Goal: Information Seeking & Learning: Learn about a topic

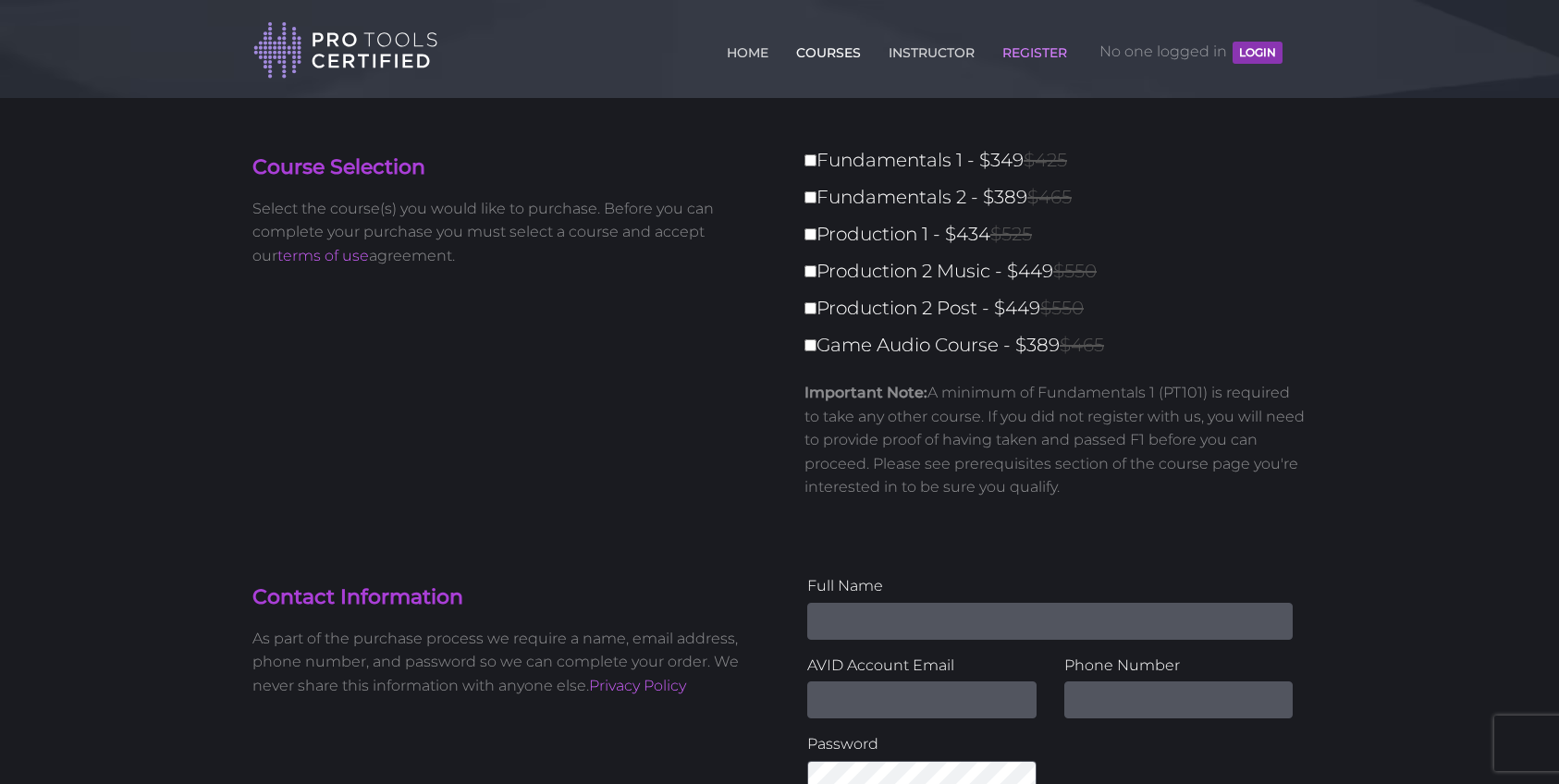
click at [808, 54] on link "COURSES" at bounding box center [828, 48] width 74 height 30
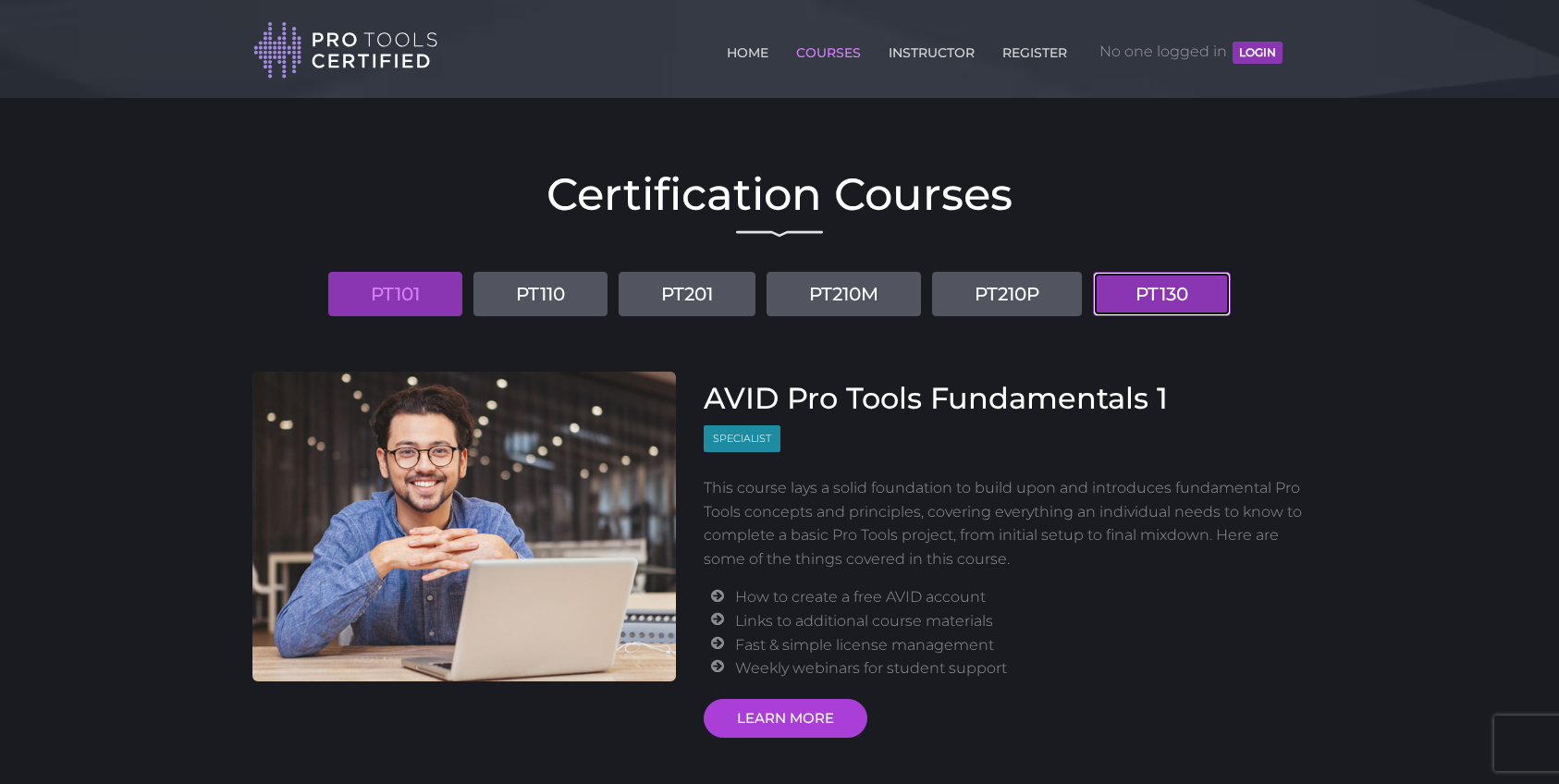
click at [1125, 285] on link "PT130" at bounding box center [1162, 294] width 137 height 44
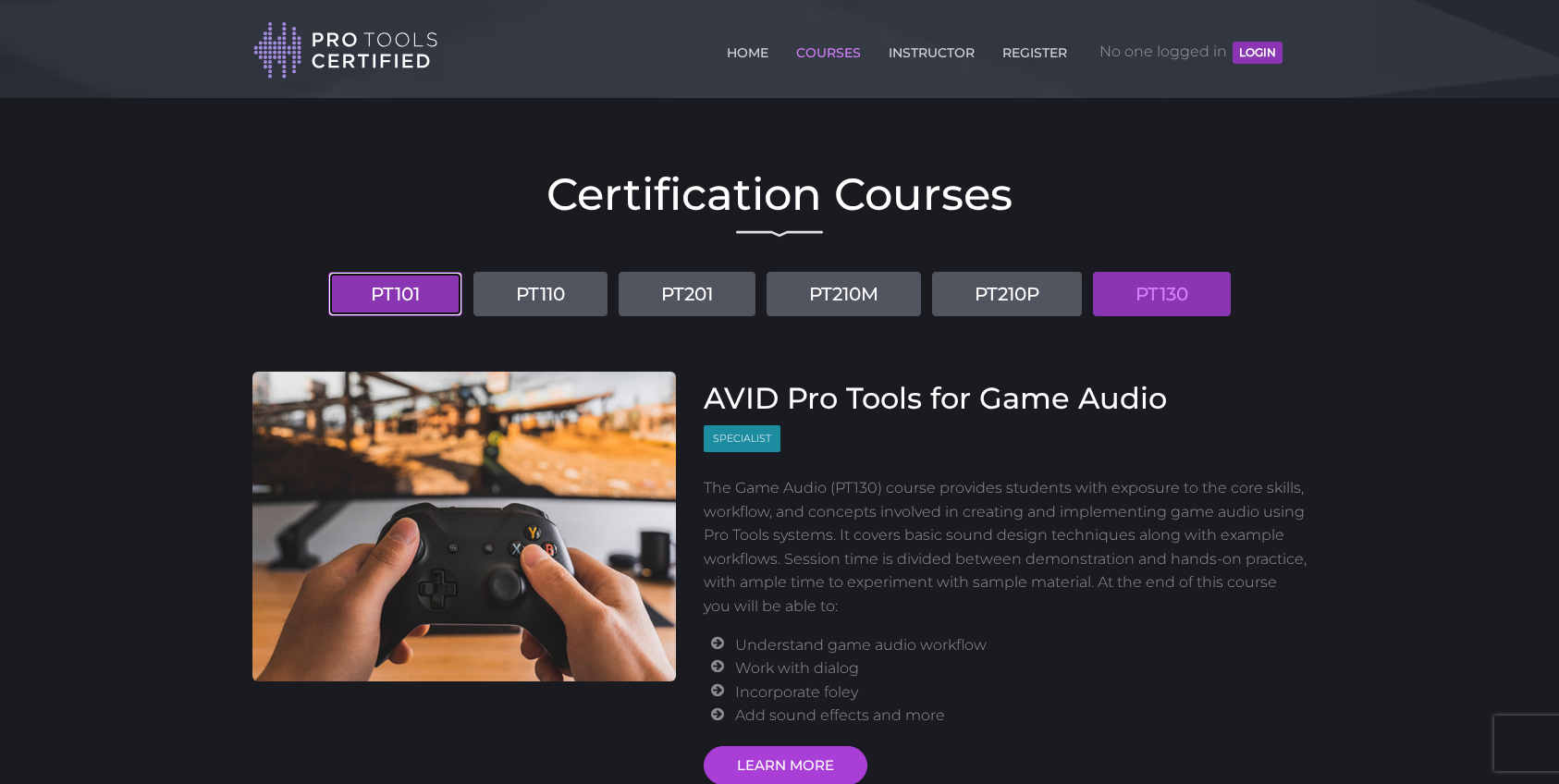
click at [426, 295] on link "PT101" at bounding box center [395, 294] width 134 height 44
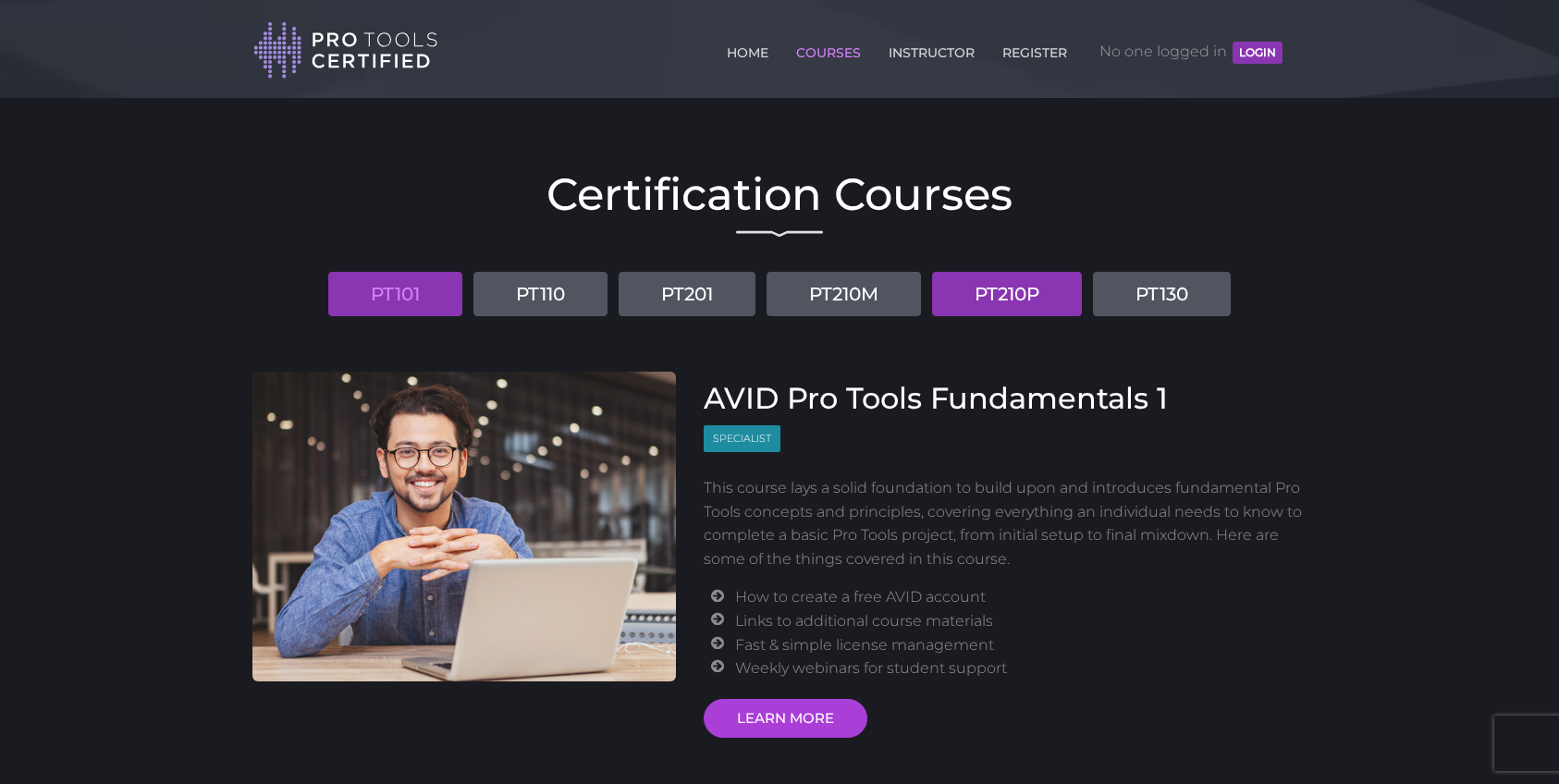
click at [986, 296] on link "PT210P" at bounding box center [1007, 294] width 150 height 44
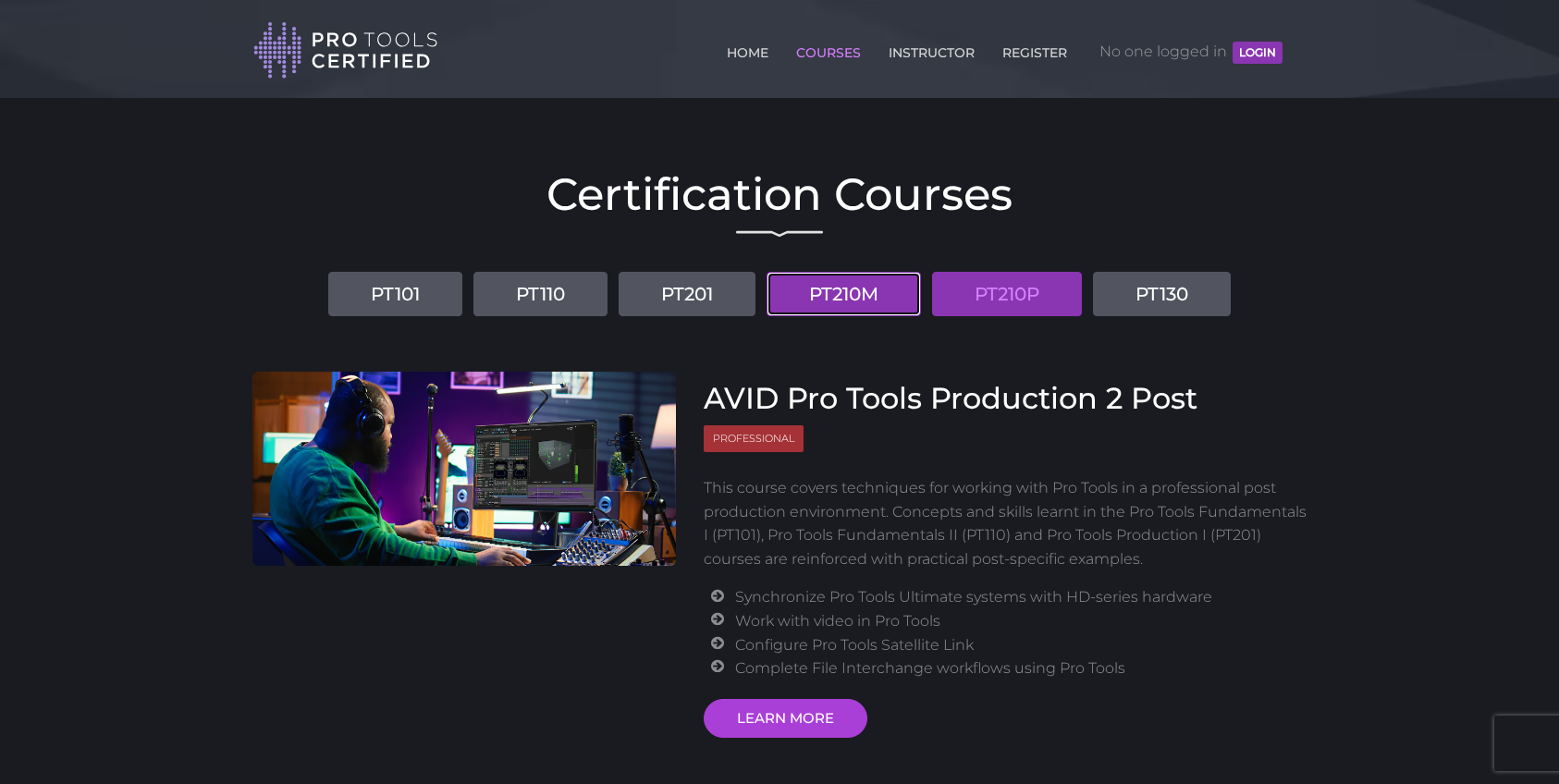
click at [843, 284] on link "PT210M" at bounding box center [843, 294] width 155 height 44
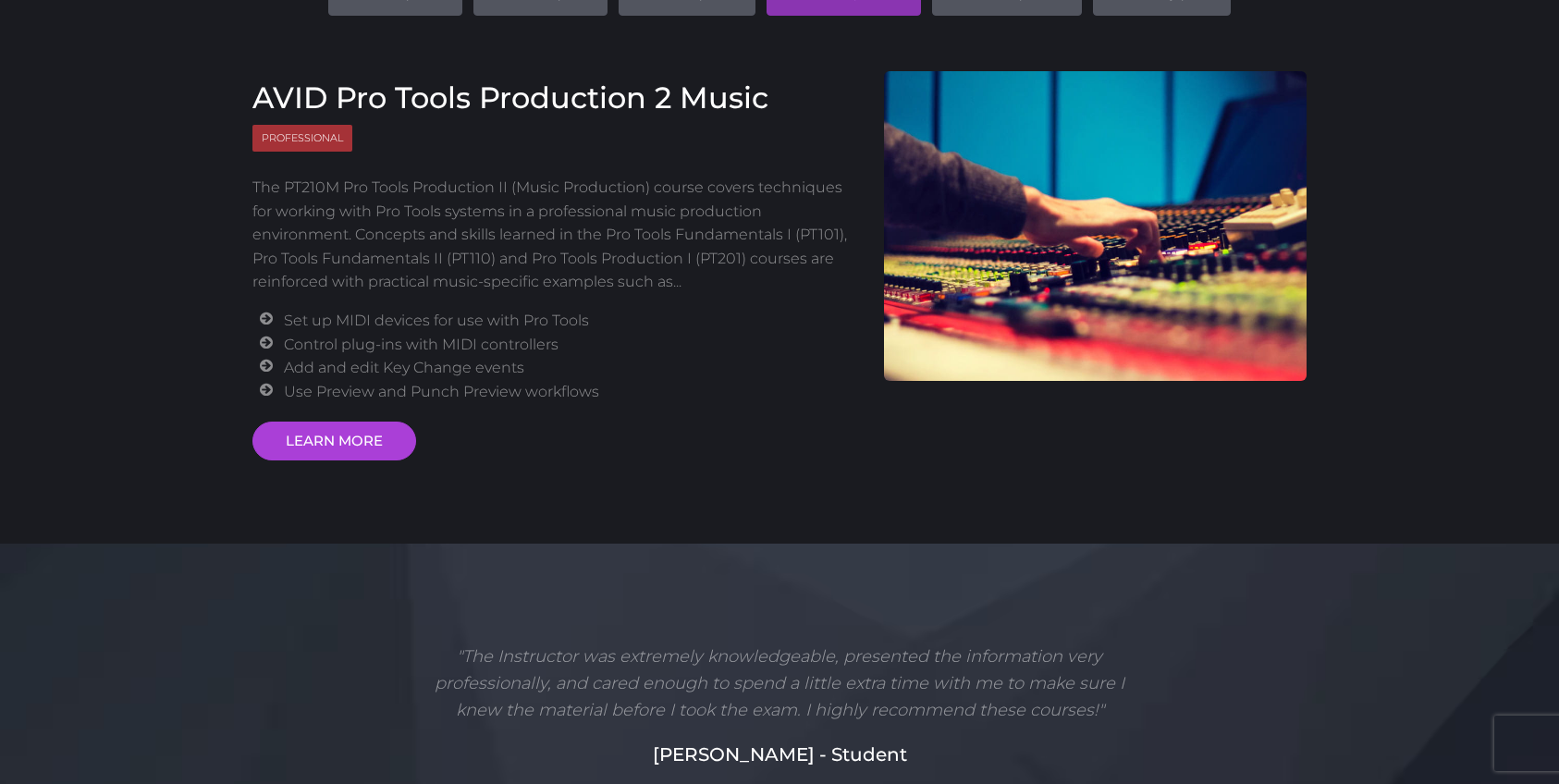
scroll to position [303, 0]
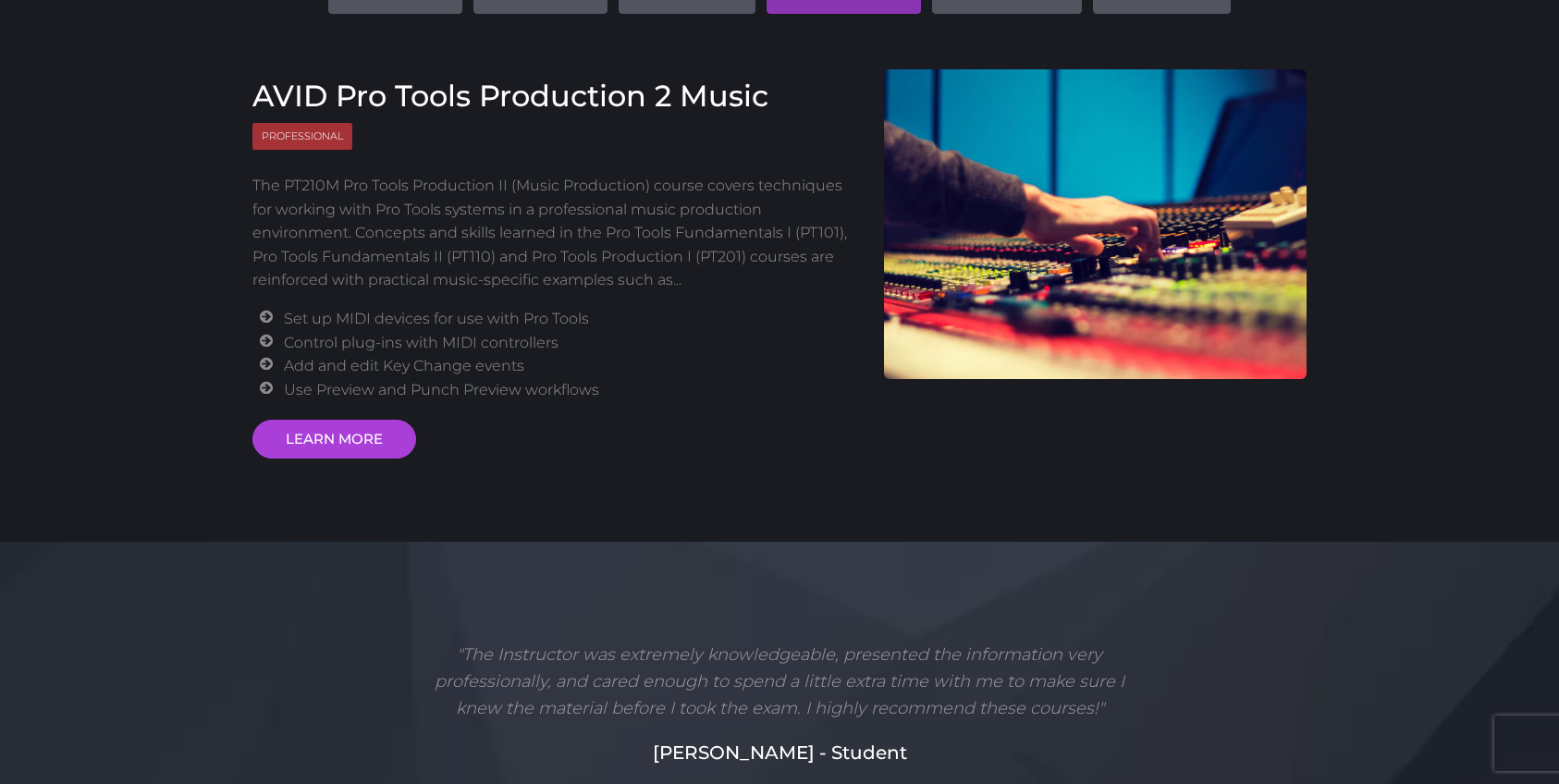
click at [328, 458] on div "Certification Courses PT101 PT110 PT201 PT210M PT210P PT130 AVID Pro Tools Fund…" at bounding box center [780, 168] width 1081 height 745
